Goal: Information Seeking & Learning: Learn about a topic

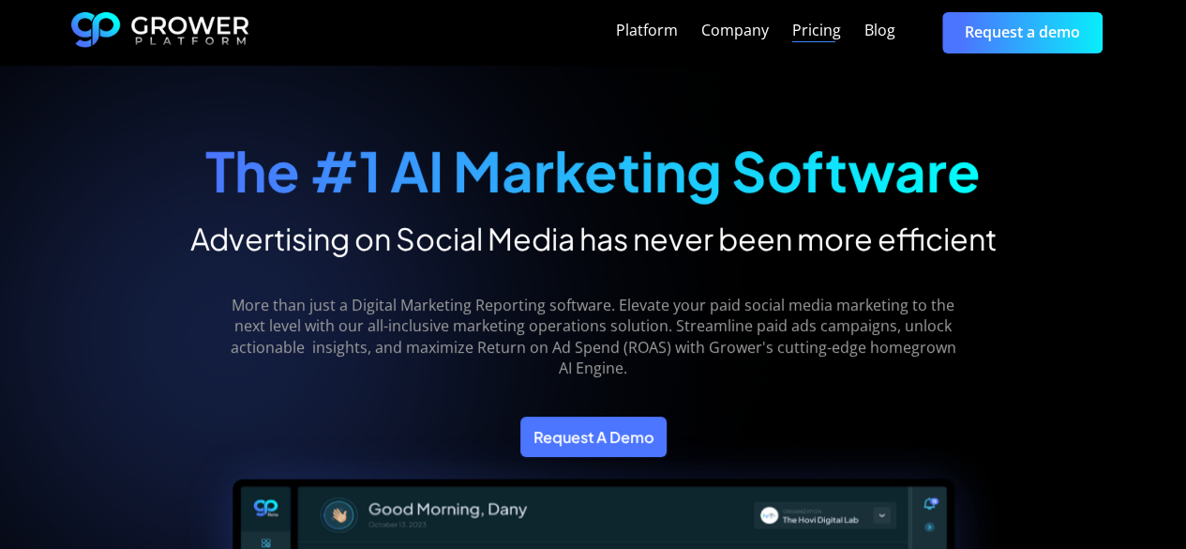
click at [820, 22] on div "Pricing" at bounding box center [816, 31] width 49 height 18
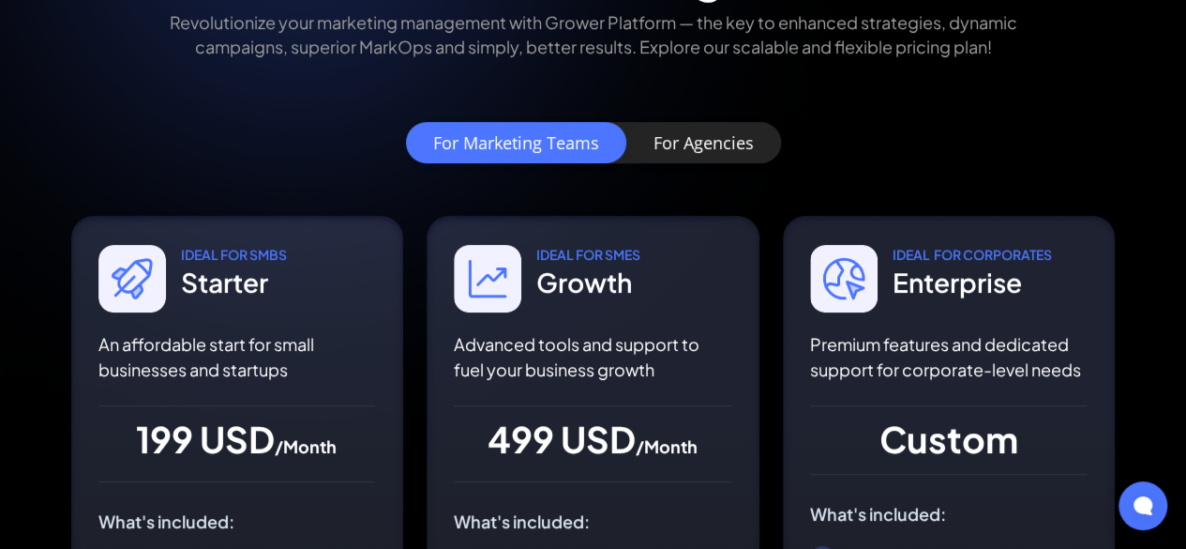
scroll to position [234, 0]
click at [683, 162] on link "For Agencies" at bounding box center [703, 143] width 155 height 41
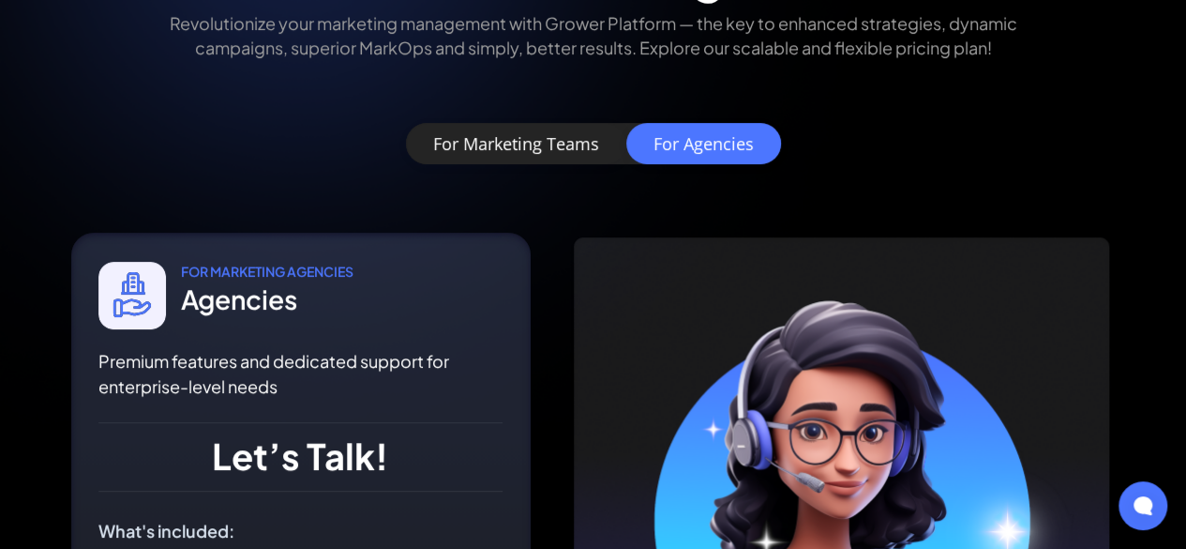
click at [556, 149] on div "For Marketing Teams" at bounding box center [516, 143] width 166 height 19
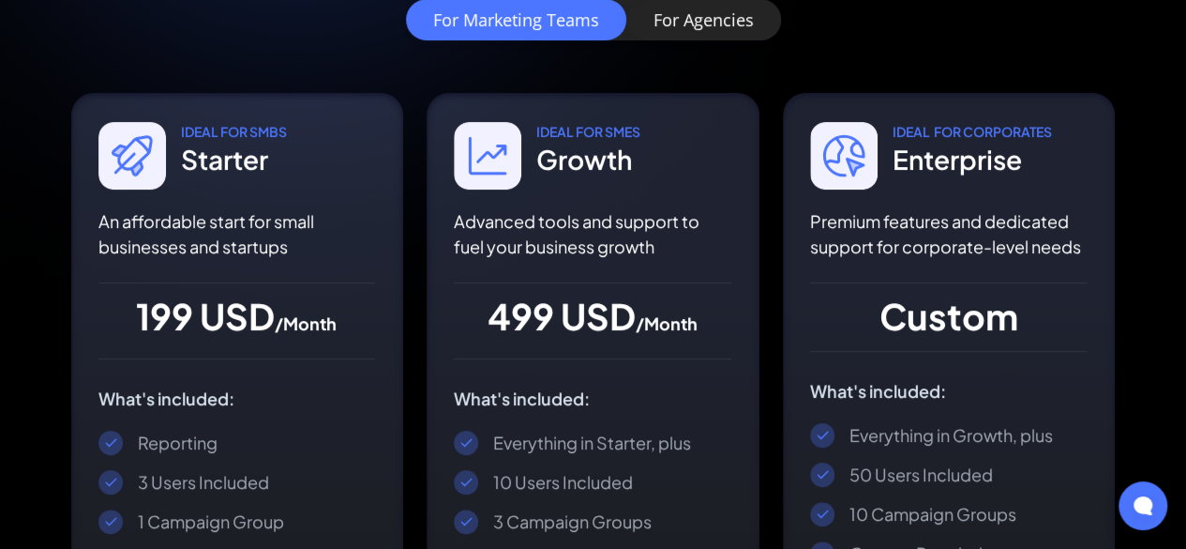
scroll to position [362, 0]
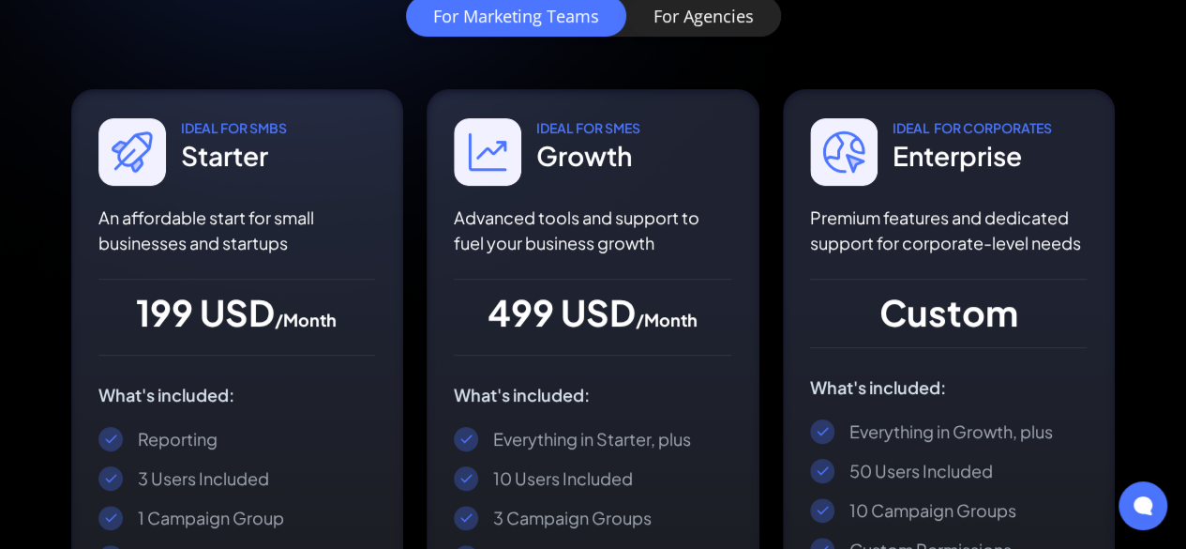
click at [693, 23] on div "For Agencies" at bounding box center [704, 16] width 100 height 19
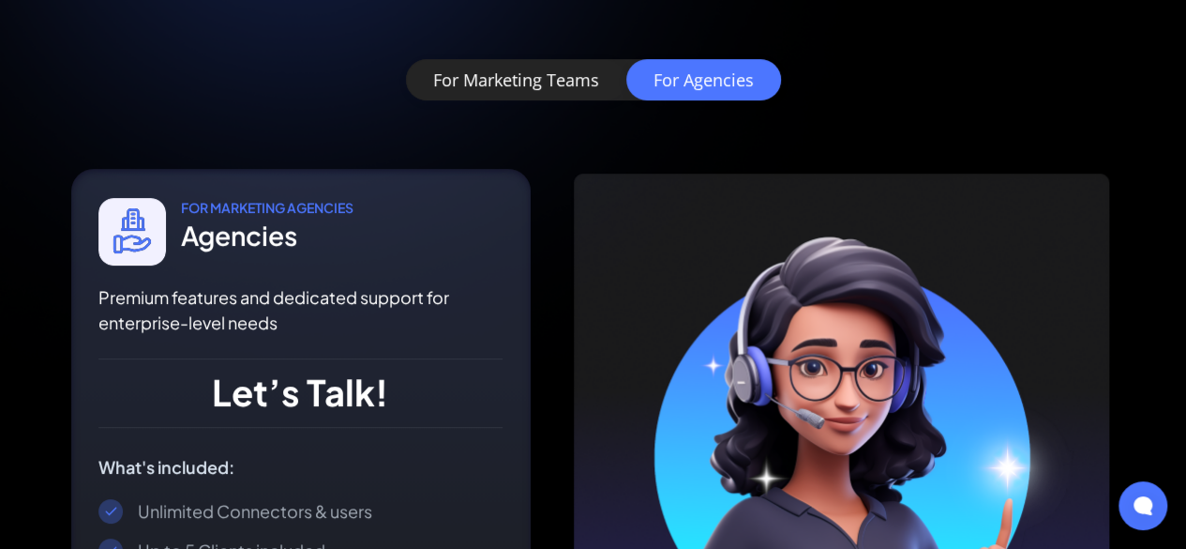
scroll to position [292, 0]
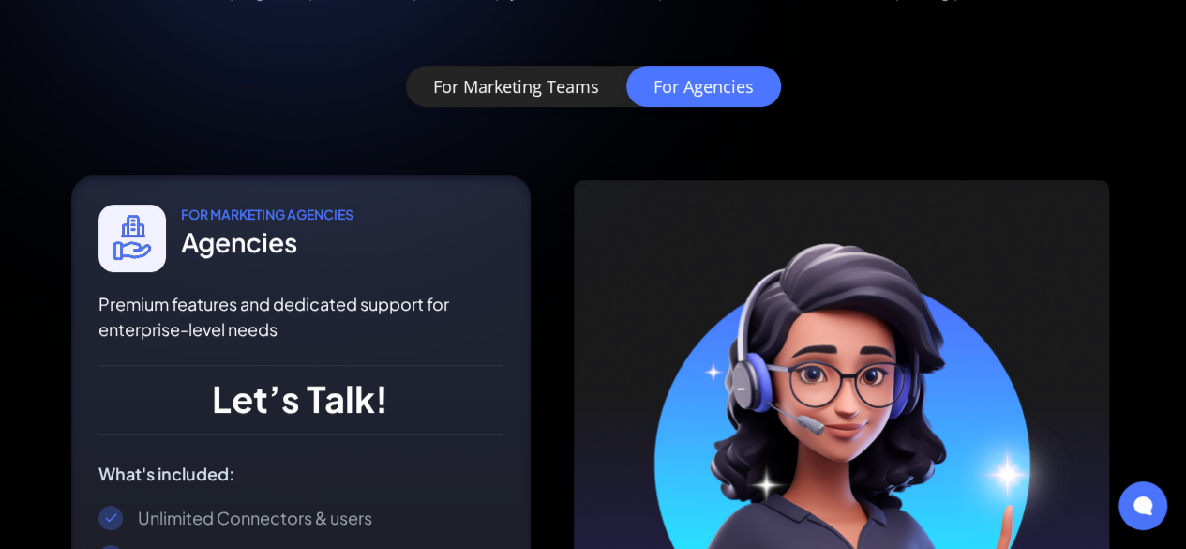
click at [533, 83] on div "For Marketing Teams" at bounding box center [516, 86] width 166 height 19
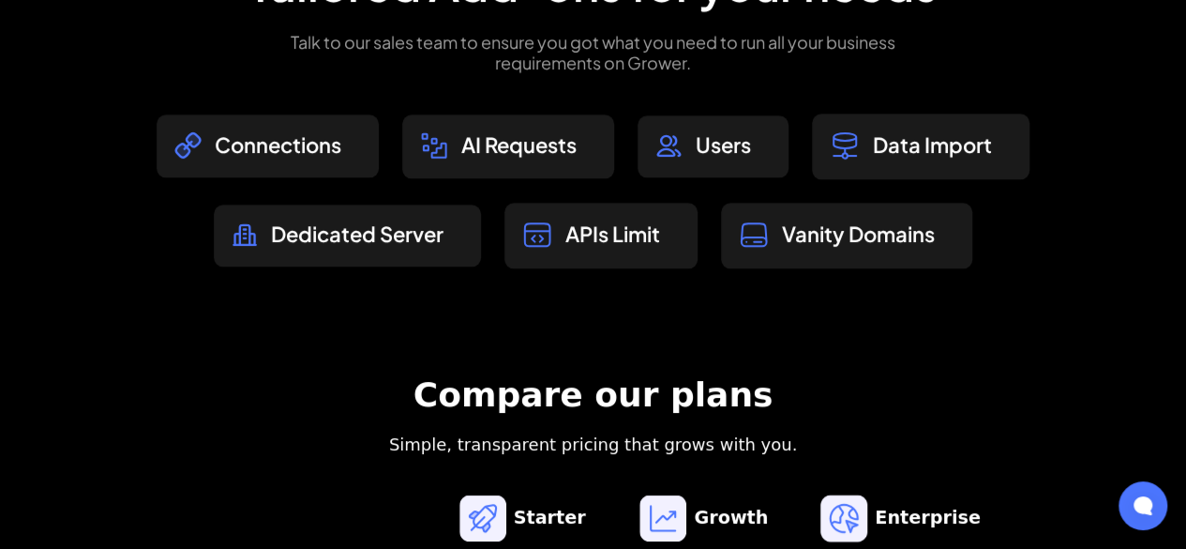
scroll to position [1256, 0]
